Goal: Check status: Check status

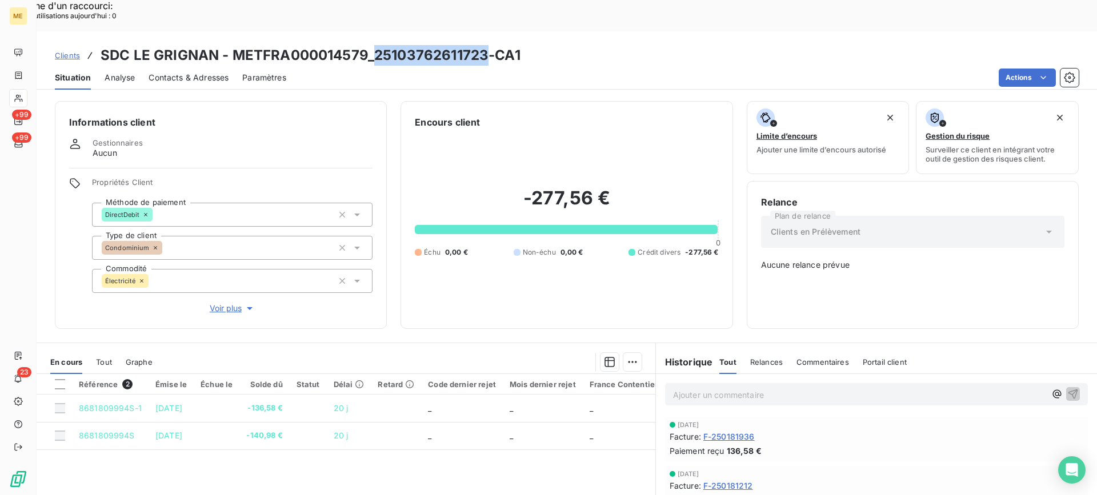
copy h3 "25103762611723"
drag, startPoint x: 412, startPoint y: 27, endPoint x: 483, endPoint y: 31, distance: 70.9
click at [483, 45] on h3 "SDC LE GRIGNAN - METFRA000014579_25103762611723-CA1" at bounding box center [311, 55] width 420 height 21
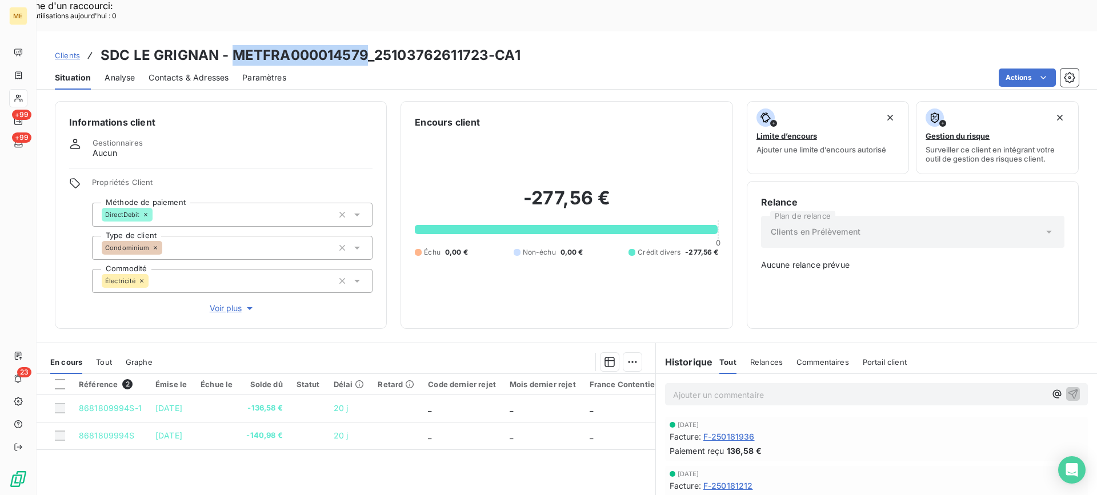
copy h3 "METFRA000014579"
drag, startPoint x: 231, startPoint y: 23, endPoint x: 367, endPoint y: 33, distance: 136.3
click at [367, 45] on h3 "SDC LE GRIGNAN - METFRA000014579_25103762611723-CA1" at bounding box center [311, 55] width 420 height 21
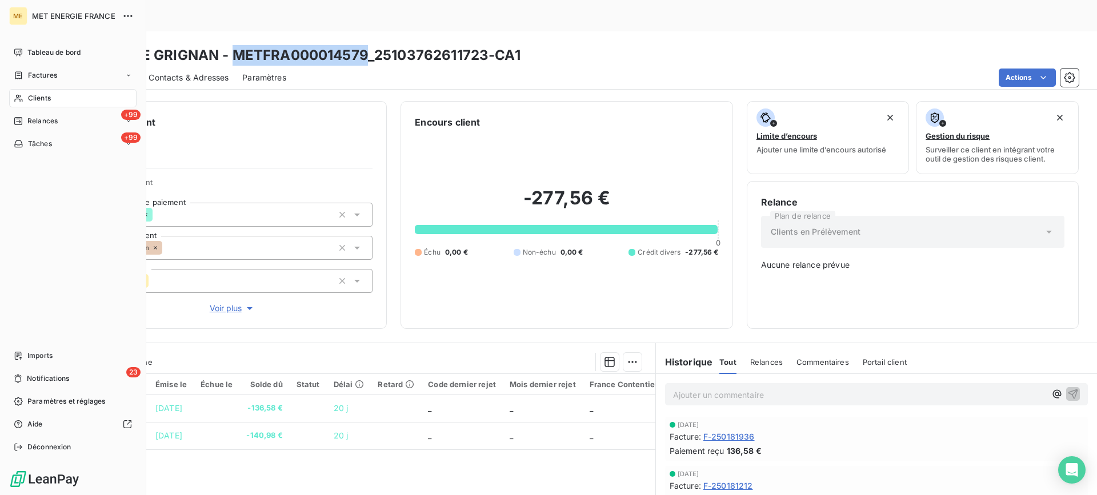
click at [23, 98] on div "Clients" at bounding box center [72, 98] width 127 height 18
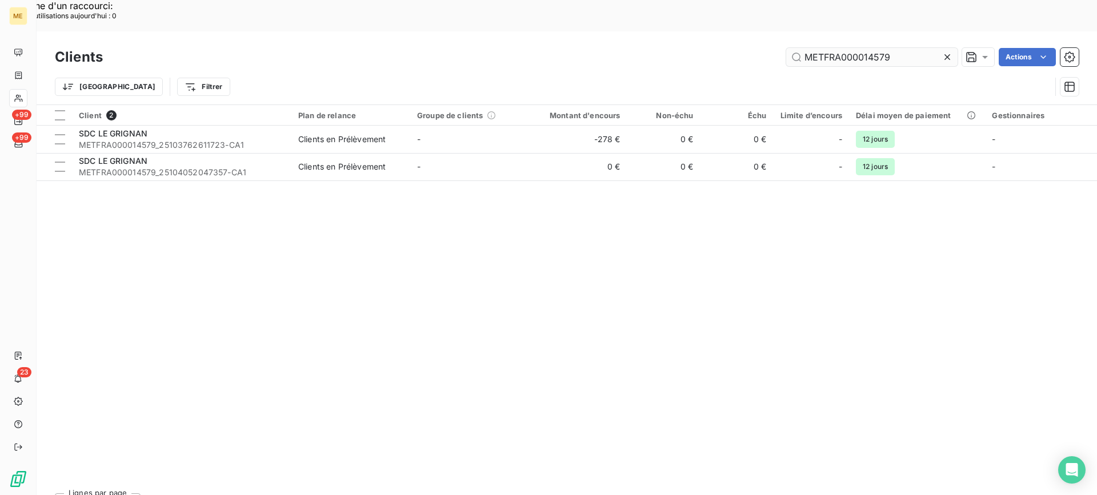
click at [834, 48] on input "METFRA000014579" at bounding box center [871, 57] width 171 height 18
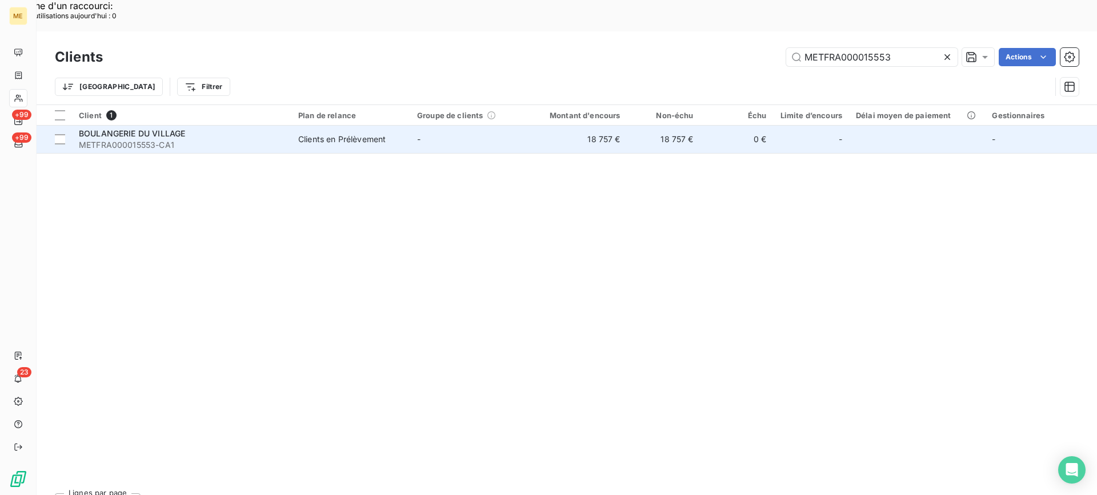
type input "METFRA000015553"
click at [217, 128] on div "BOULANGERIE DU VILLAGE" at bounding box center [182, 133] width 206 height 11
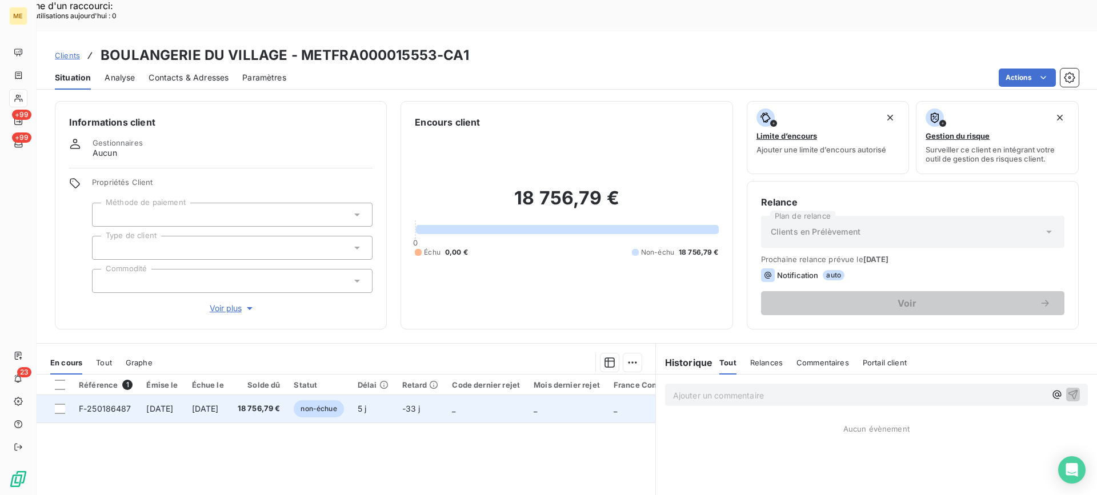
click at [184, 395] on td "[DATE]" at bounding box center [161, 408] width 45 height 27
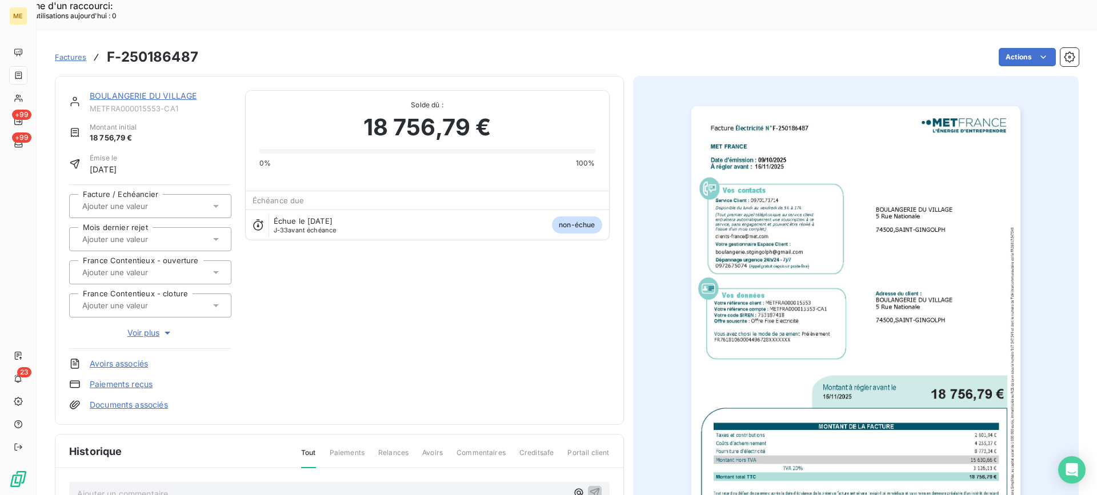
click at [828, 298] on img "button" at bounding box center [855, 338] width 329 height 465
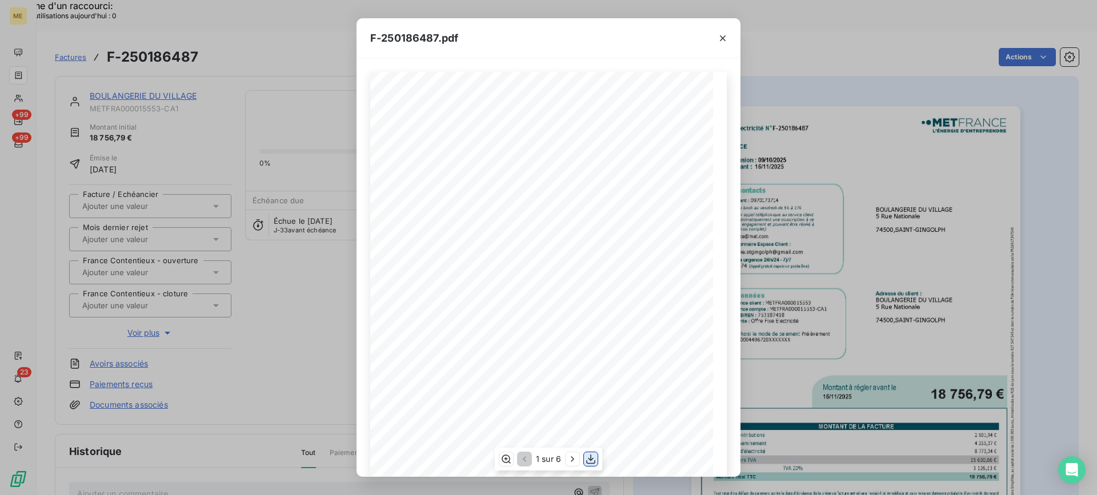
click at [595, 461] on icon "button" at bounding box center [590, 459] width 9 height 10
click at [723, 39] on icon "button" at bounding box center [722, 38] width 11 height 11
click at [720, 36] on icon "button" at bounding box center [723, 38] width 6 height 6
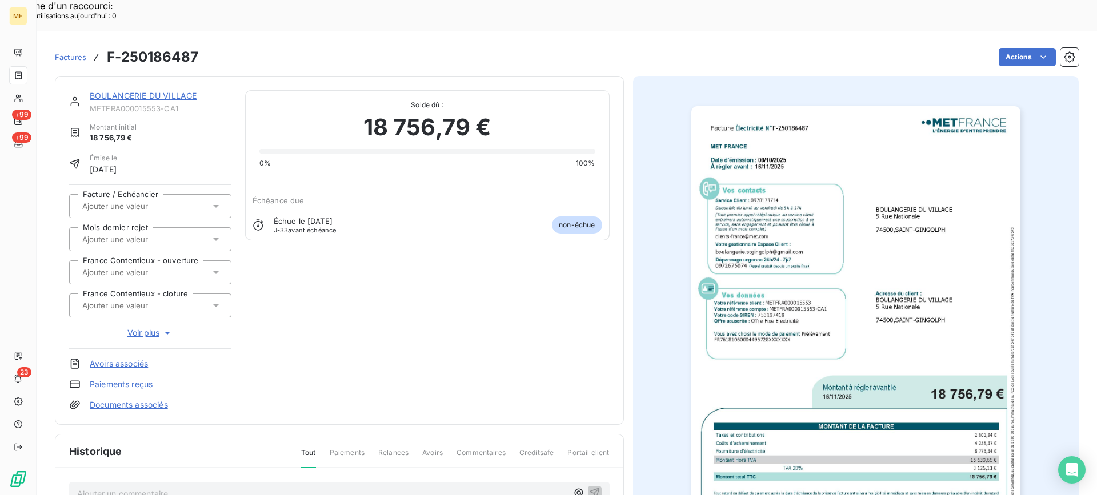
click at [723, 39] on div at bounding box center [714, 49] width 34 height 38
click at [179, 65] on div "F-250186487.pdf Facture Électricité N° F-250186487 MET Energie France [STREET_A…" at bounding box center [548, 247] width 1097 height 495
click at [724, 292] on img "button" at bounding box center [855, 338] width 329 height 465
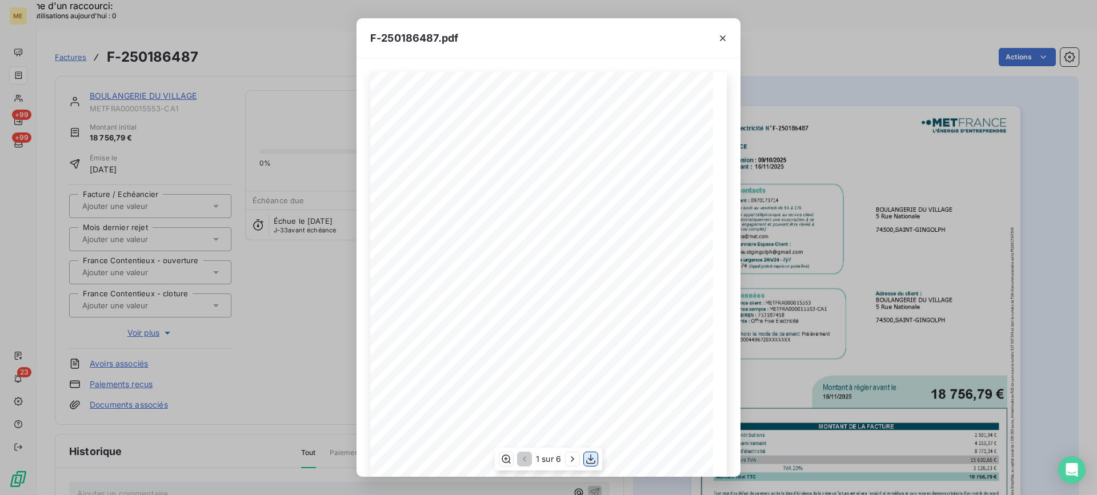
scroll to position [108, 0]
click at [592, 456] on icon "button" at bounding box center [590, 458] width 11 height 11
click at [724, 39] on icon "button" at bounding box center [722, 38] width 11 height 11
click at [721, 34] on icon "button" at bounding box center [722, 38] width 11 height 11
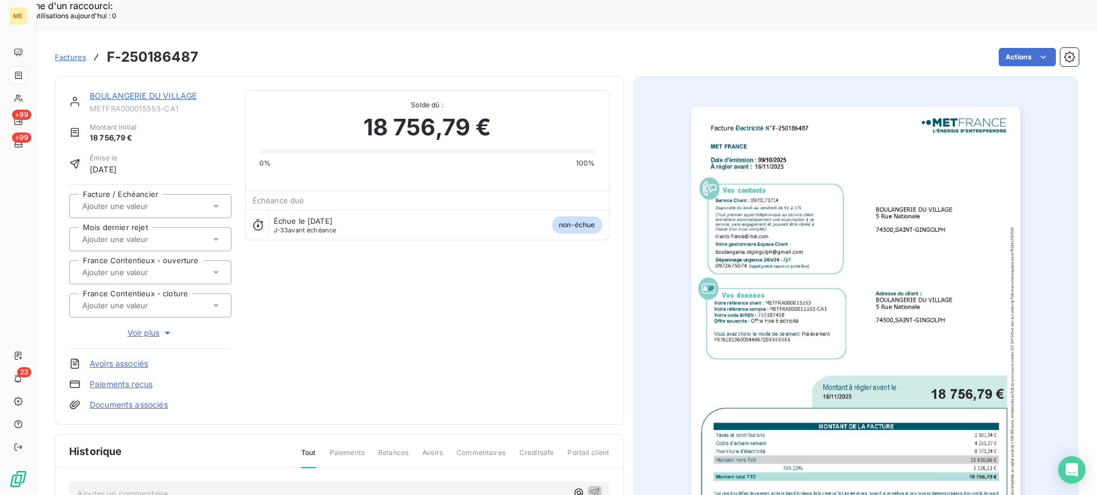
click at [194, 91] on link "BOULANGERIE DU VILLAGE" at bounding box center [143, 96] width 107 height 10
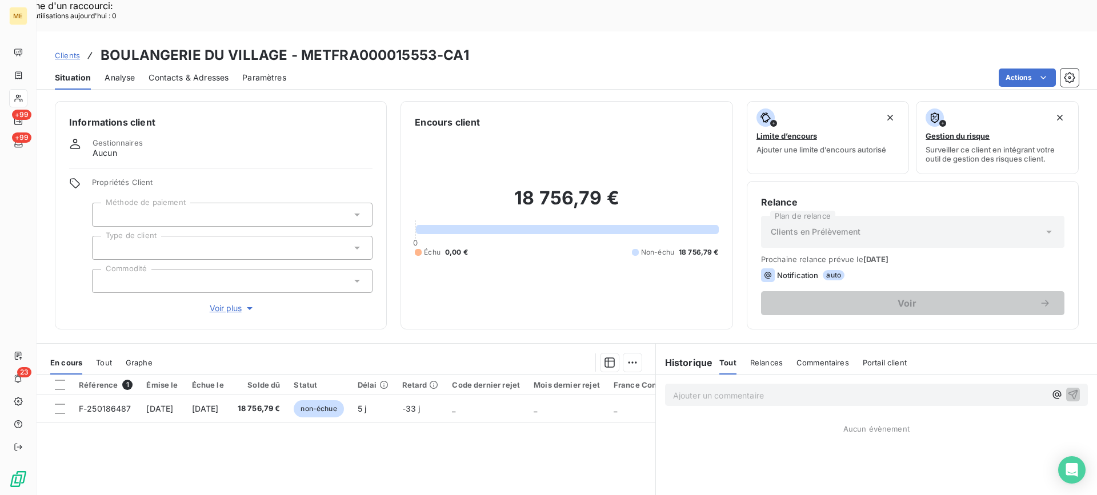
click at [596, 252] on div "18 756,79 € 0 Échu 0,00 € Non-échu 18 756,79 €" at bounding box center [566, 222] width 303 height 186
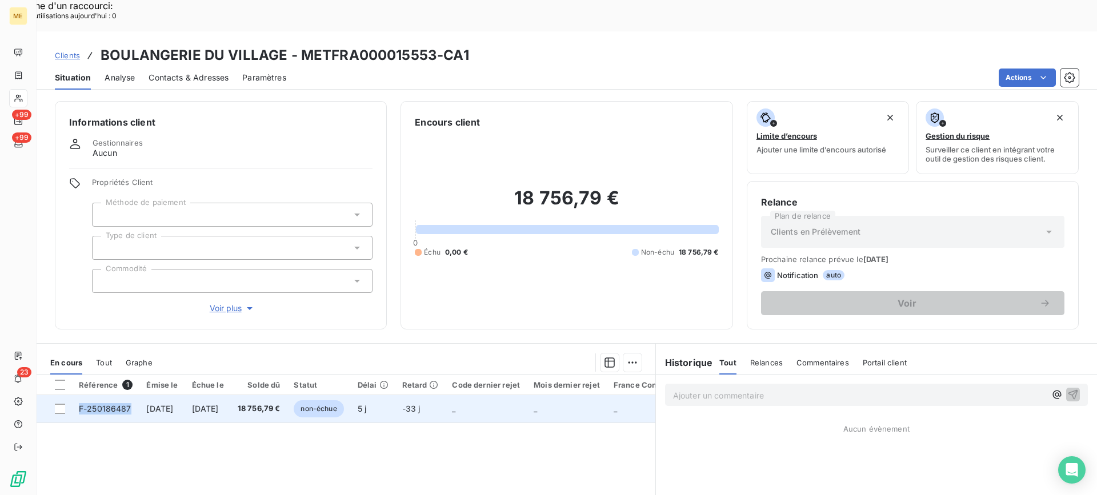
copy span "F-250186487"
drag, startPoint x: 141, startPoint y: 378, endPoint x: 75, endPoint y: 384, distance: 66.5
click at [75, 395] on tr "F-250186487 [DATE] [DATE] 18 756,79 € non-échue 5 j -33 j _ _ _ _ _" at bounding box center [495, 408] width 917 height 27
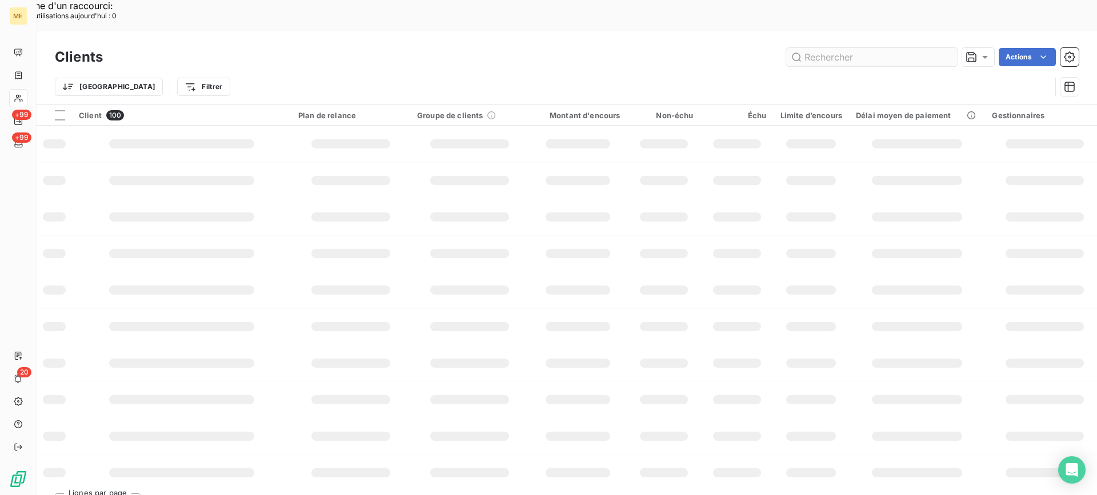
click at [870, 48] on input "text" at bounding box center [871, 57] width 171 height 18
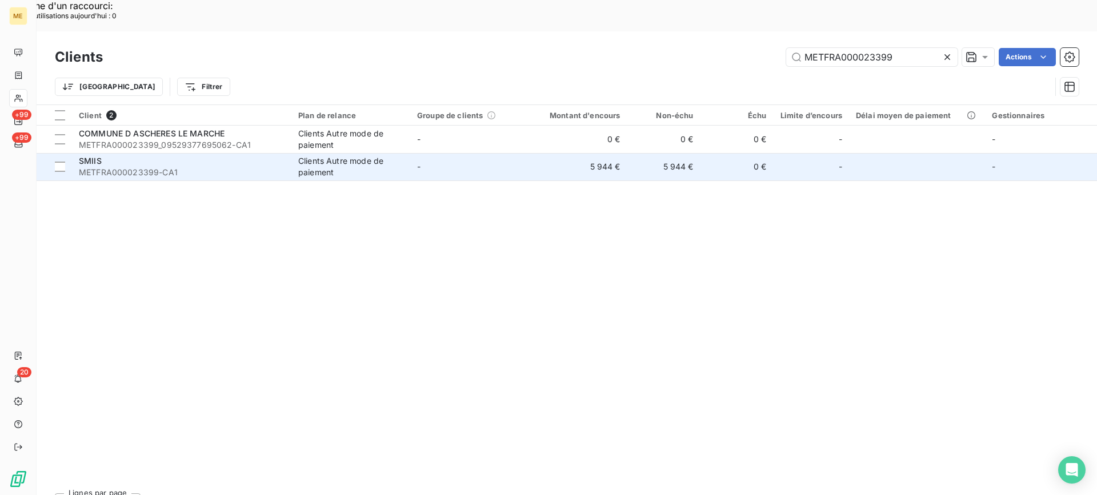
type input "METFRA000023399"
click at [220, 167] on span "METFRA000023399-CA1" at bounding box center [182, 172] width 206 height 11
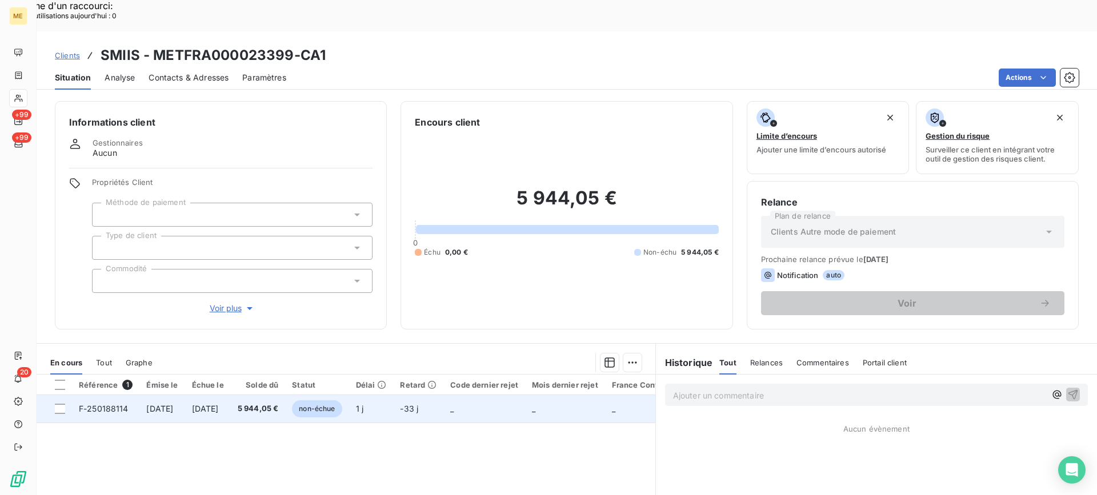
click at [215, 404] on span "[DATE]" at bounding box center [205, 409] width 27 height 10
